Goal: Task Accomplishment & Management: Use online tool/utility

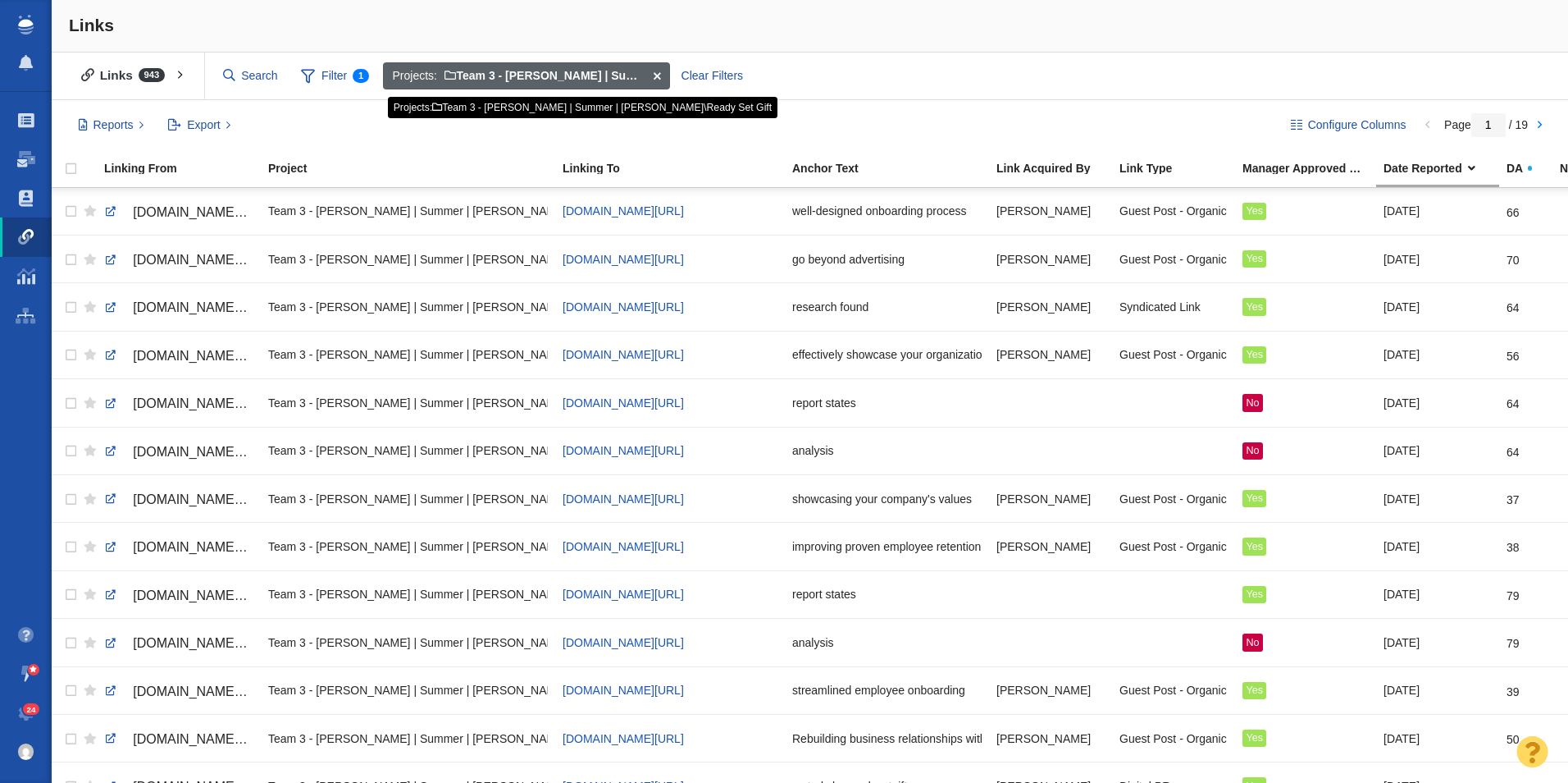
click at [658, 71] on span at bounding box center [656, 76] width 25 height 28
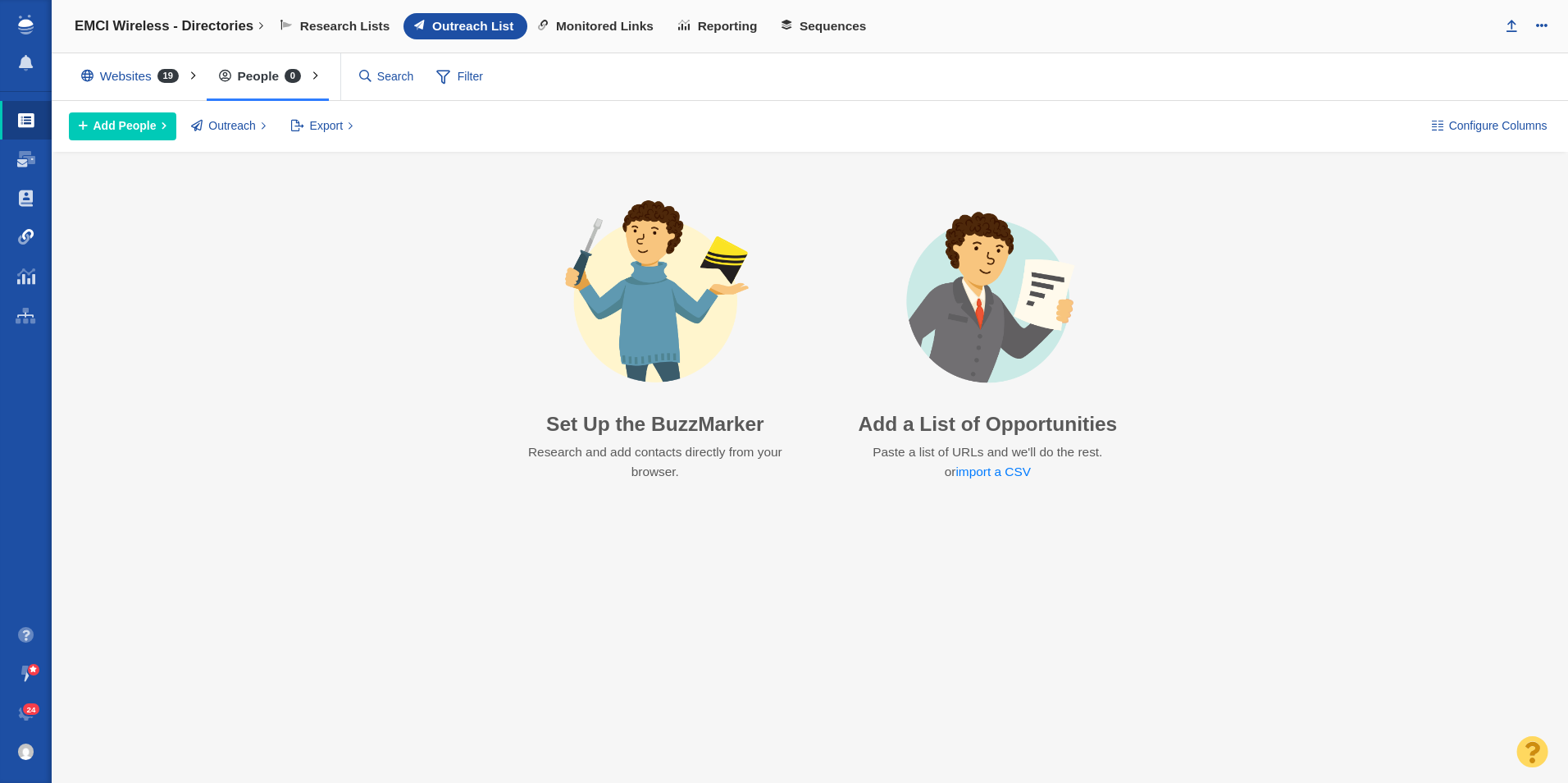
click at [15, 238] on link "Link Monitoring" at bounding box center [25, 238] width 51 height 40
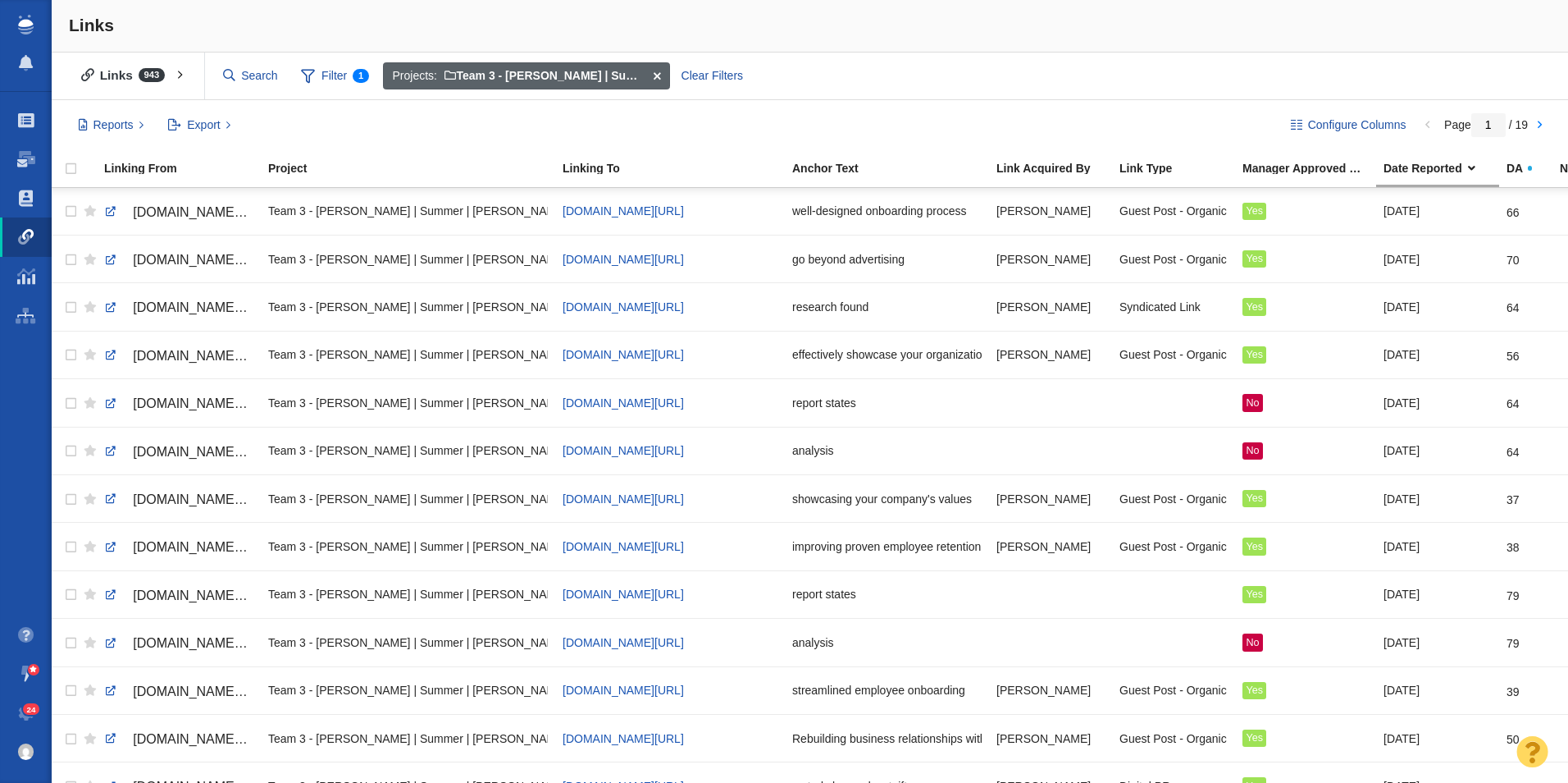
click at [659, 74] on span at bounding box center [656, 76] width 25 height 28
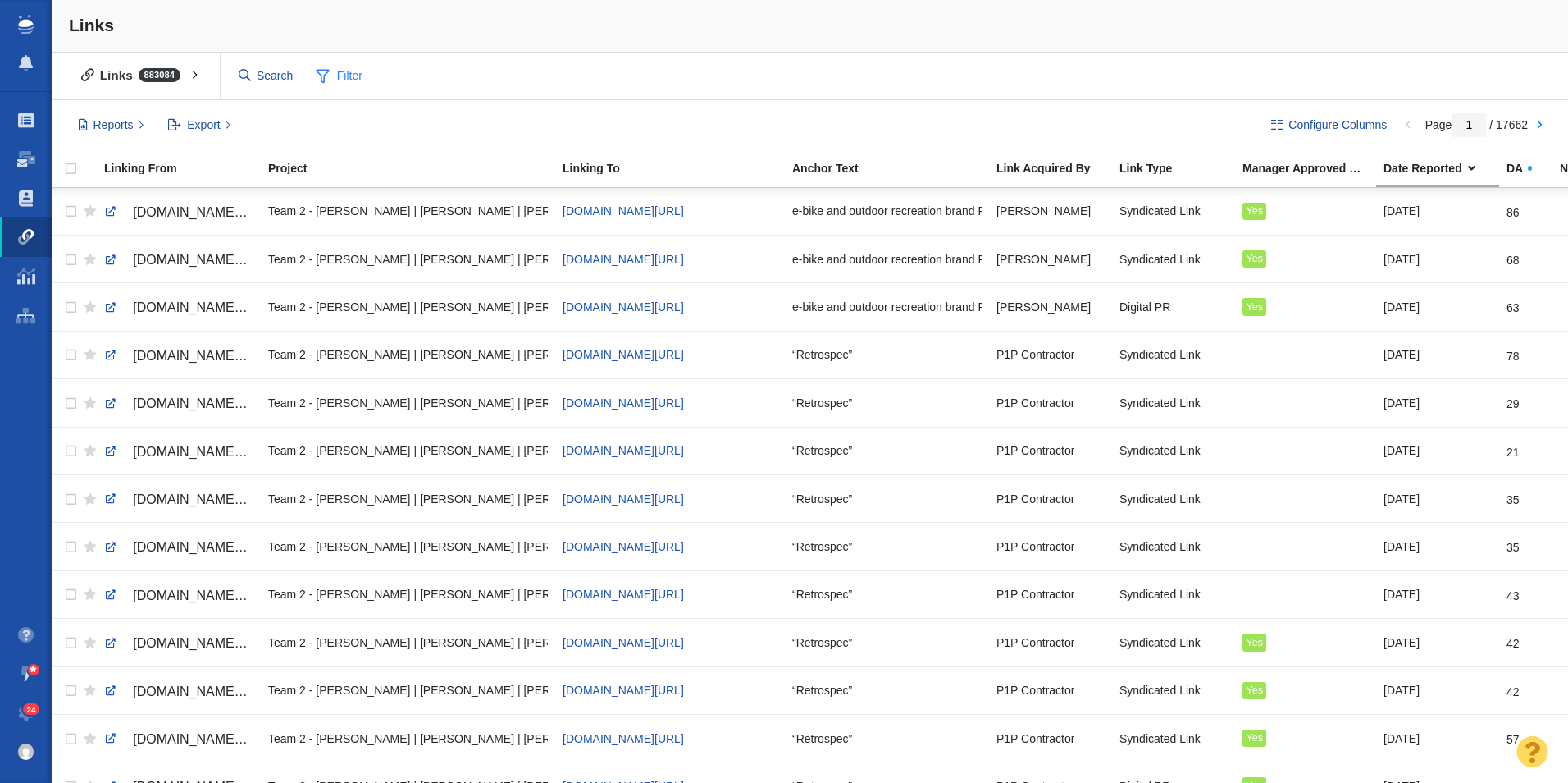
click at [326, 69] on span at bounding box center [322, 76] width 14 height 21
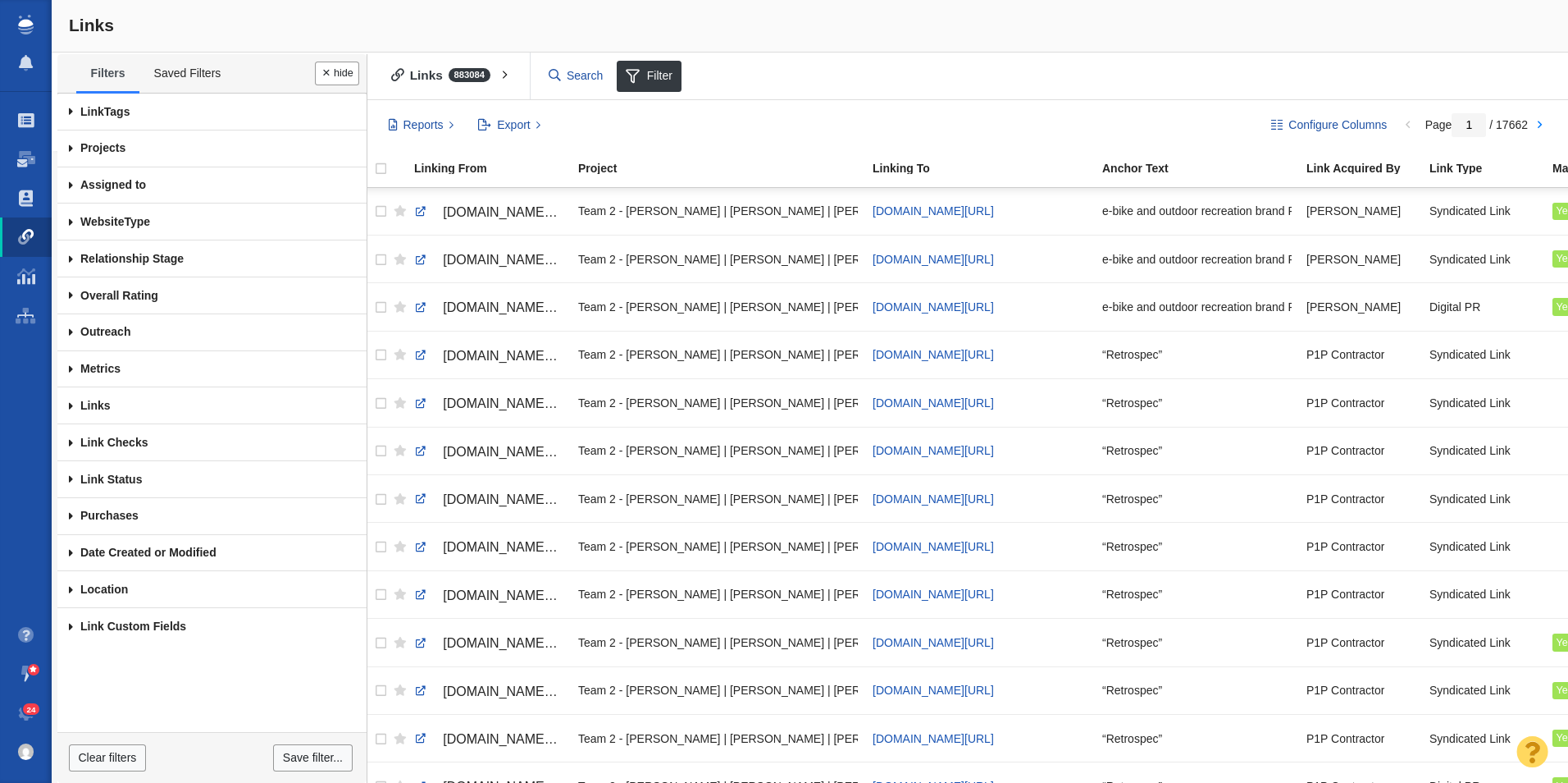
click at [67, 144] on span at bounding box center [71, 148] width 27 height 37
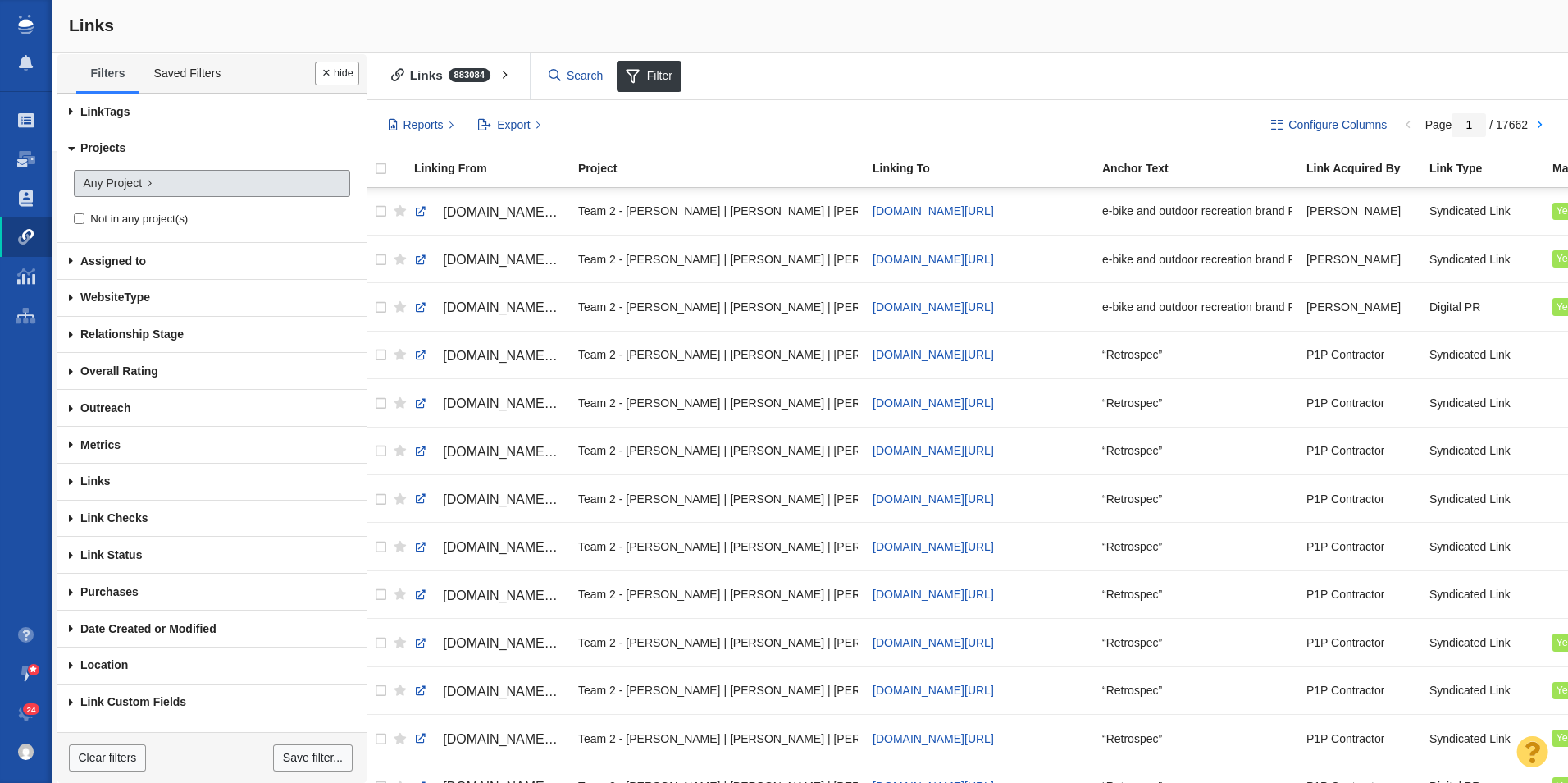
click at [125, 188] on span "Any Project" at bounding box center [112, 183] width 59 height 17
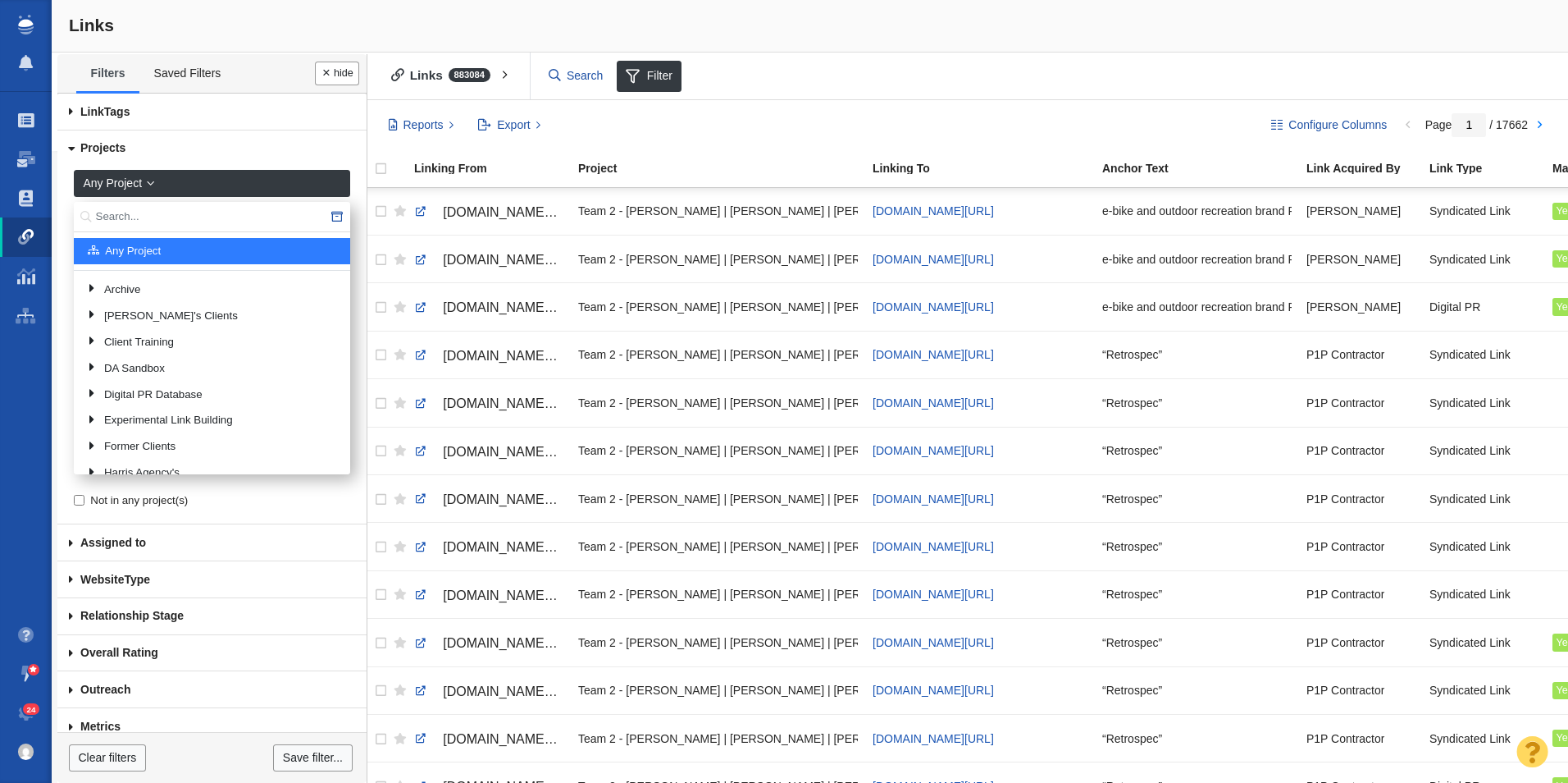
click at [193, 215] on input "text" at bounding box center [212, 218] width 276 height 31
type input "Bold North"
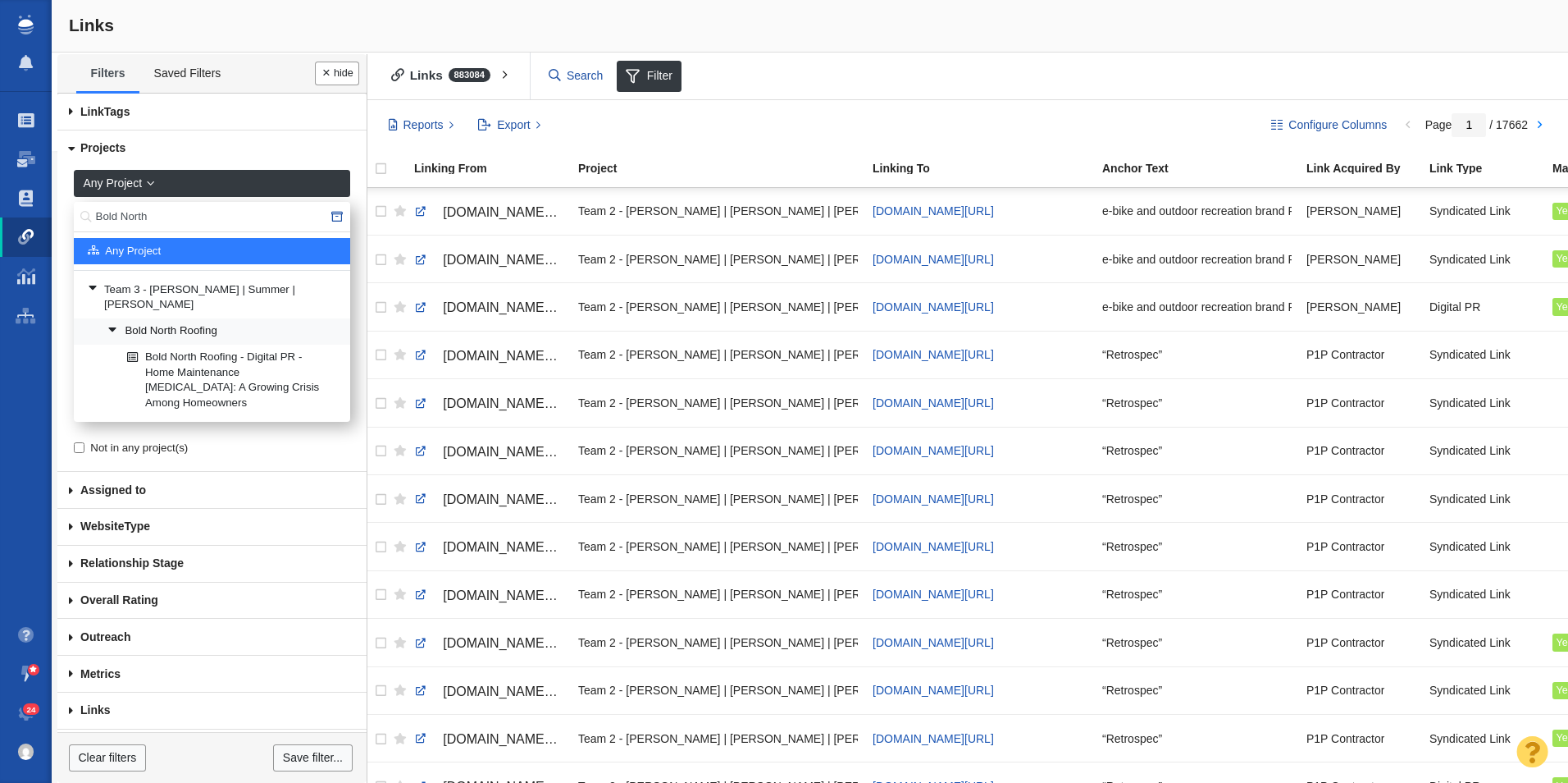
click at [180, 319] on link "Bold North Roofing" at bounding box center [222, 331] width 238 height 24
